Goal: Information Seeking & Learning: Understand process/instructions

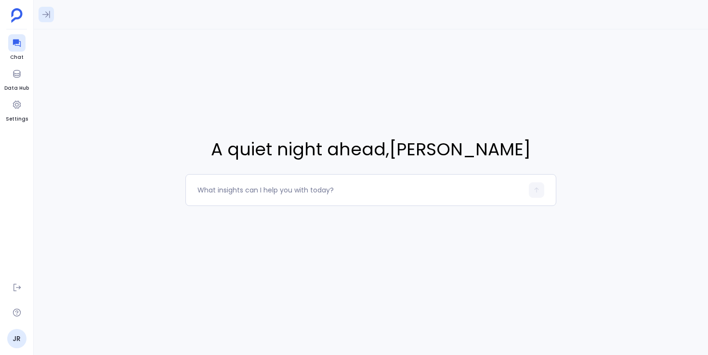
click at [50, 14] on icon at bounding box center [46, 15] width 10 height 10
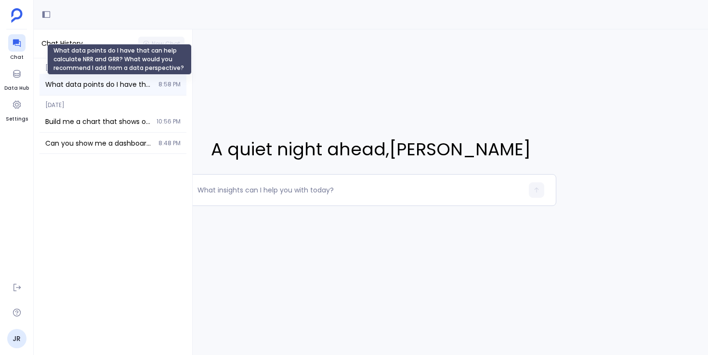
click at [86, 81] on span "What data points do I have that can help calculate NRR and GRR? What would you …" at bounding box center [98, 84] width 107 height 10
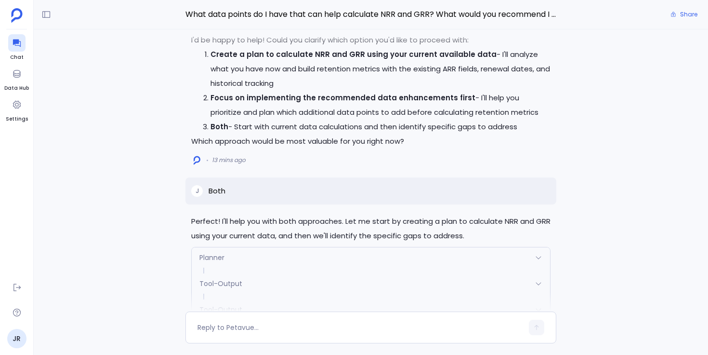
scroll to position [-2923, 0]
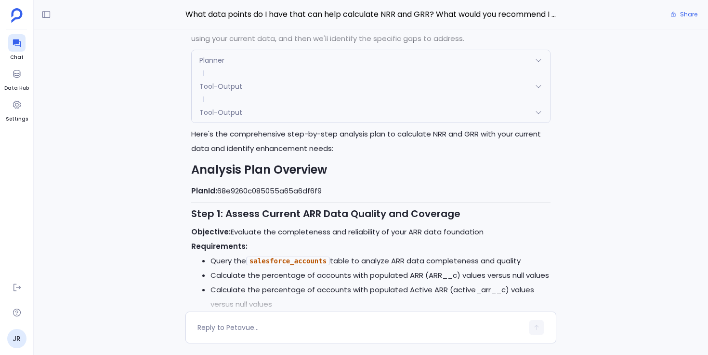
click at [230, 70] on div "Planner" at bounding box center [371, 60] width 358 height 20
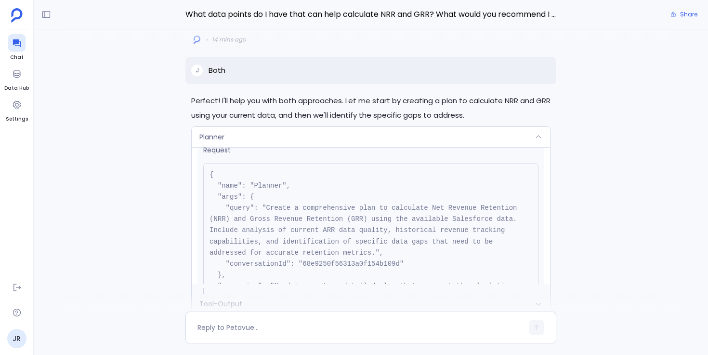
scroll to position [-2946, 0]
click at [213, 143] on span "Planner" at bounding box center [211, 138] width 25 height 10
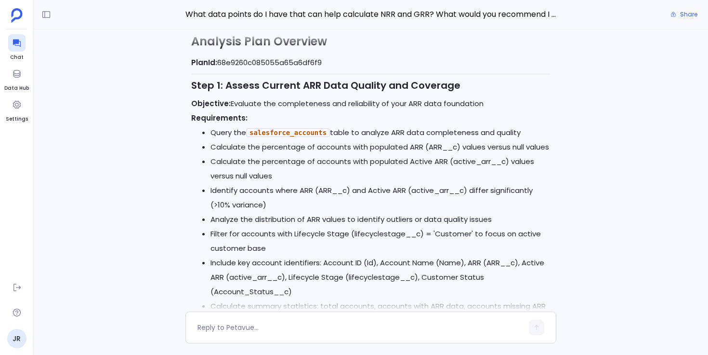
scroll to position [-2601, 0]
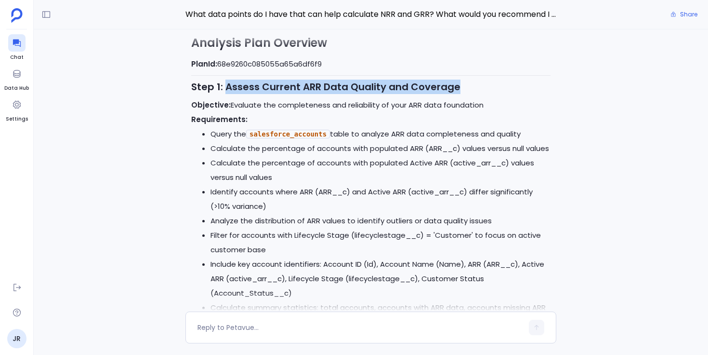
drag, startPoint x: 225, startPoint y: 126, endPoint x: 453, endPoint y: 125, distance: 227.4
click at [453, 93] on strong "Step 1: Assess Current ARR Data Quality and Coverage" at bounding box center [325, 86] width 269 height 13
drag, startPoint x: 453, startPoint y: 125, endPoint x: 192, endPoint y: 120, distance: 261.6
click at [192, 93] on strong "Step 1: Assess Current ARR Data Quality and Coverage" at bounding box center [325, 86] width 269 height 13
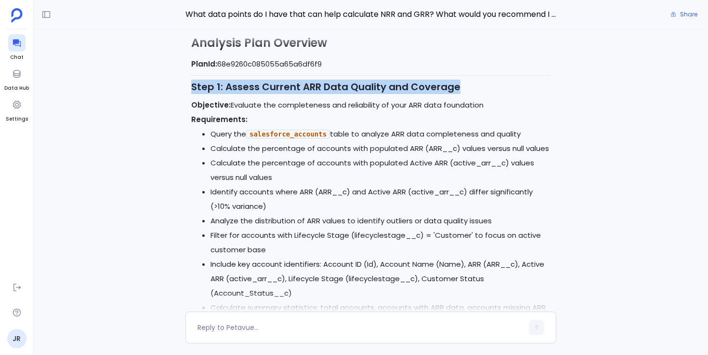
click at [181, 160] on div "Perfect! I'll help you with both approaches. Let me start by creating a plan to…" at bounding box center [371, 170] width 674 height 282
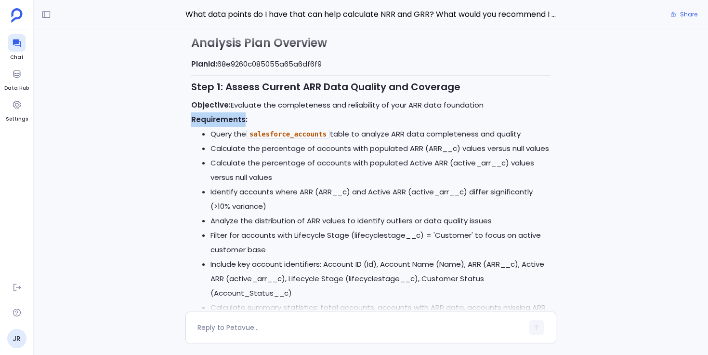
click at [181, 160] on div "Perfect! I'll help you with both approaches. Let me start by creating a plan to…" at bounding box center [371, 170] width 674 height 282
click at [180, 189] on div "Perfect! I'll help you with both approaches. Let me start by creating a plan to…" at bounding box center [371, 170] width 674 height 282
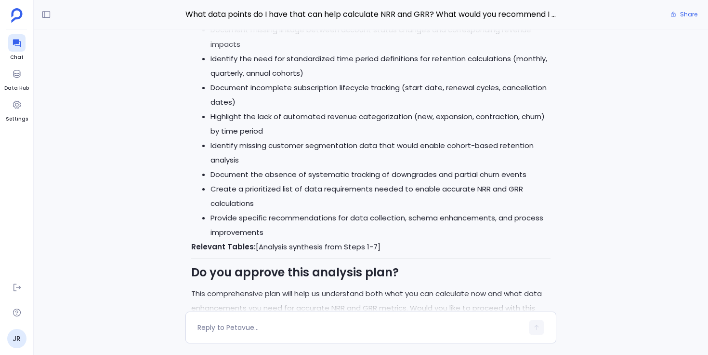
scroll to position [0, 0]
